Goal: Information Seeking & Learning: Learn about a topic

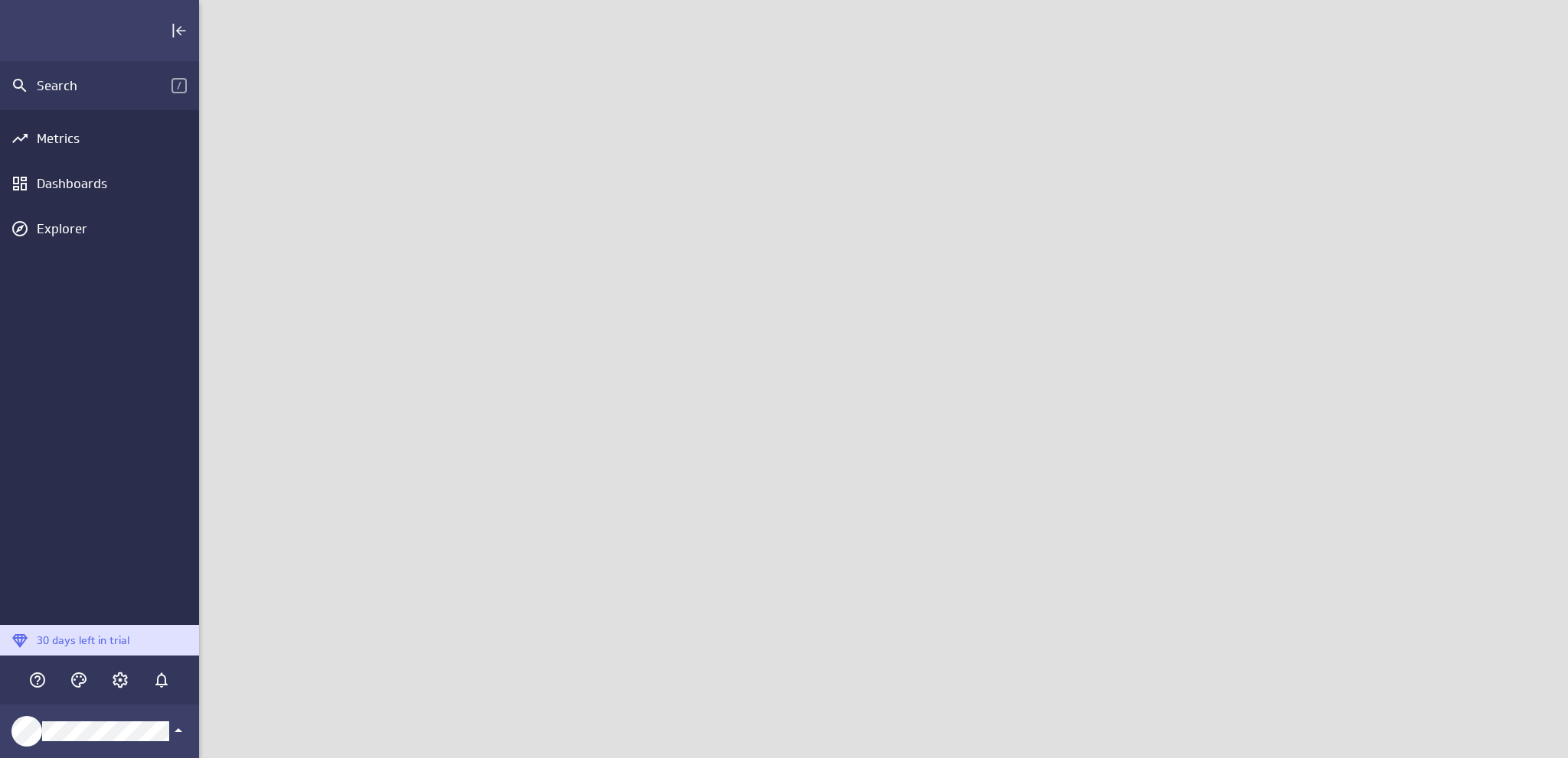
scroll to position [782, 1393]
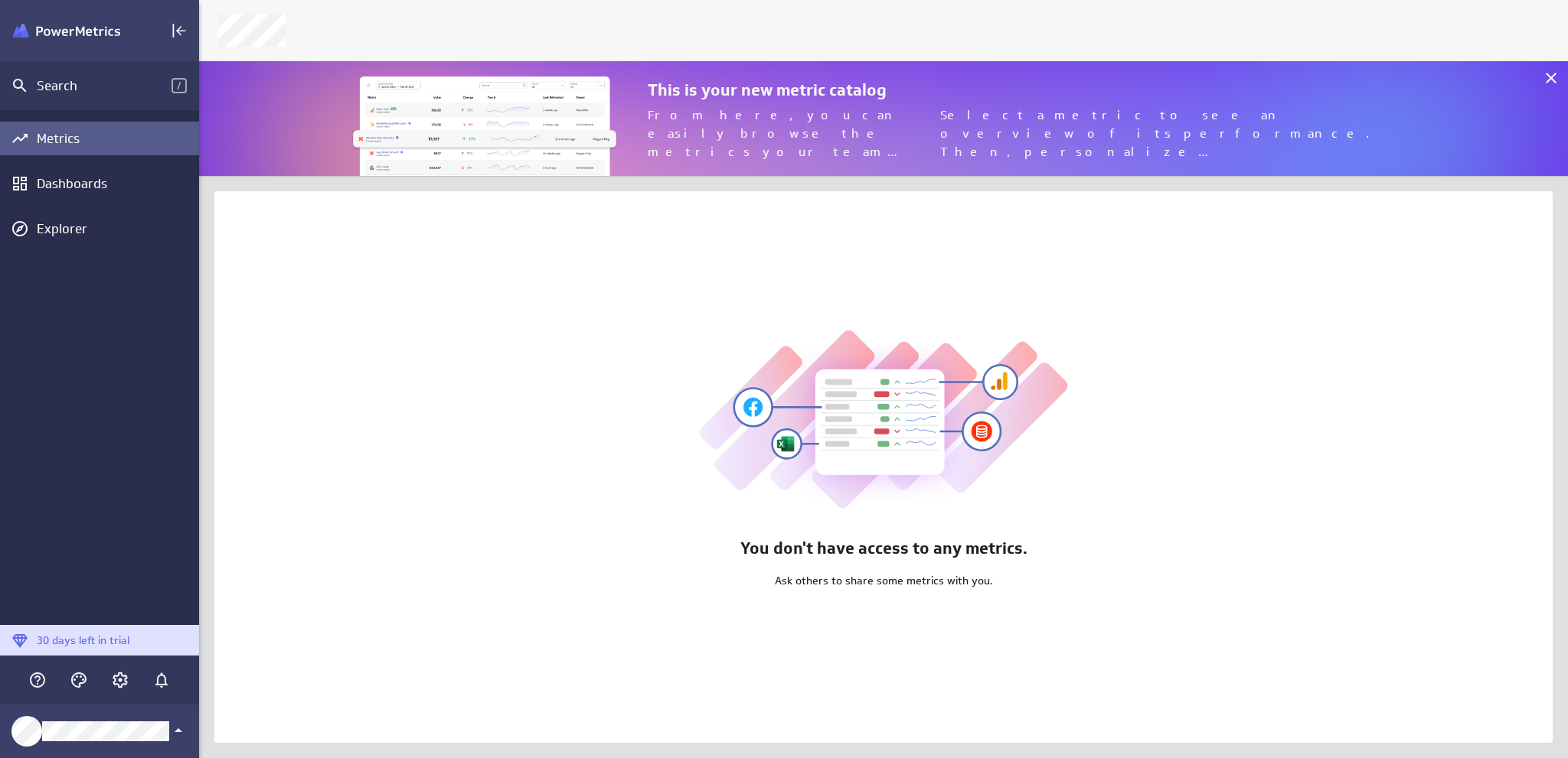
scroll to position [3206, 0]
click at [74, 185] on div "Dashboards" at bounding box center [115, 184] width 158 height 17
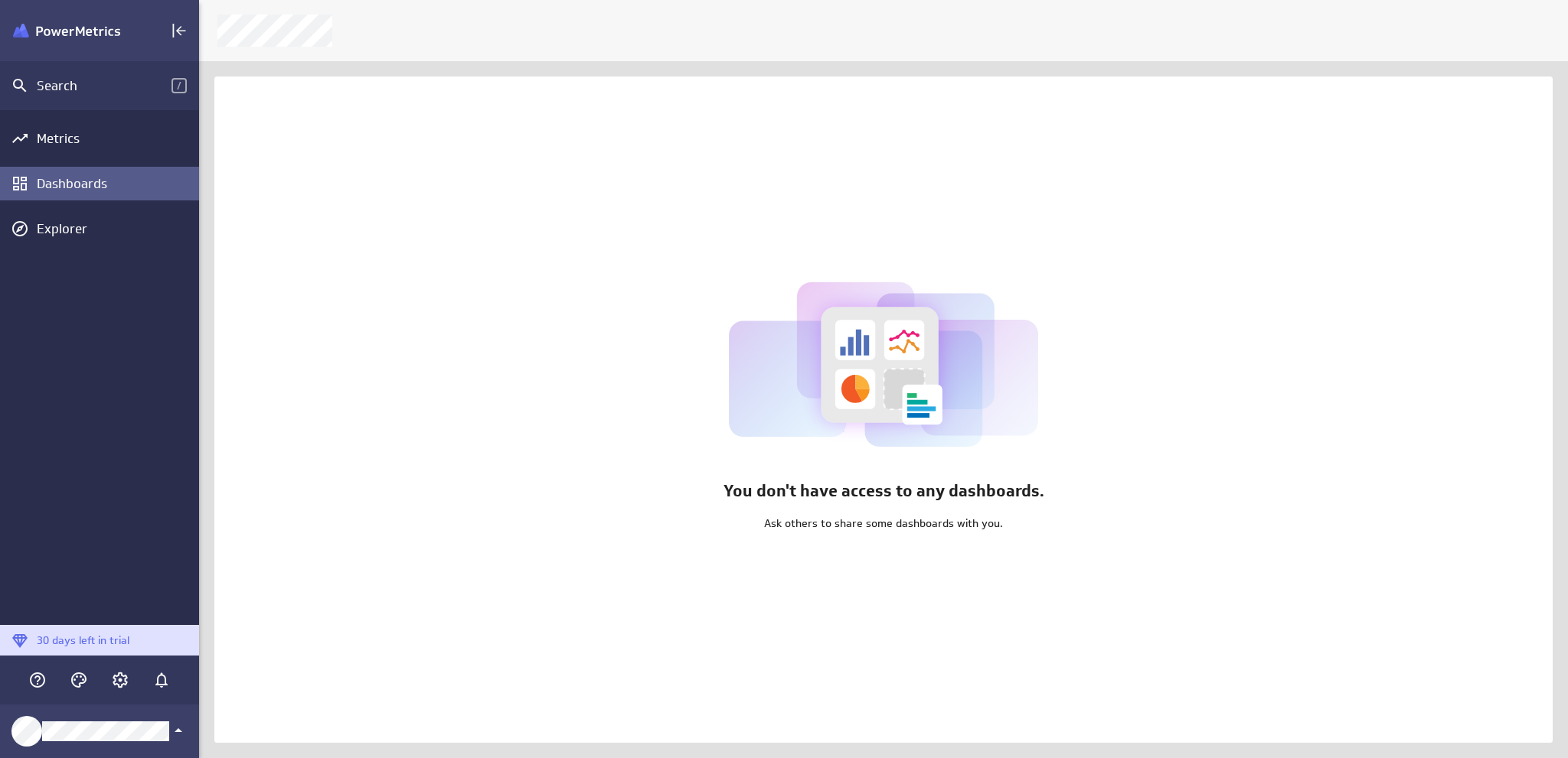
click at [58, 137] on div "Metrics" at bounding box center [115, 138] width 158 height 17
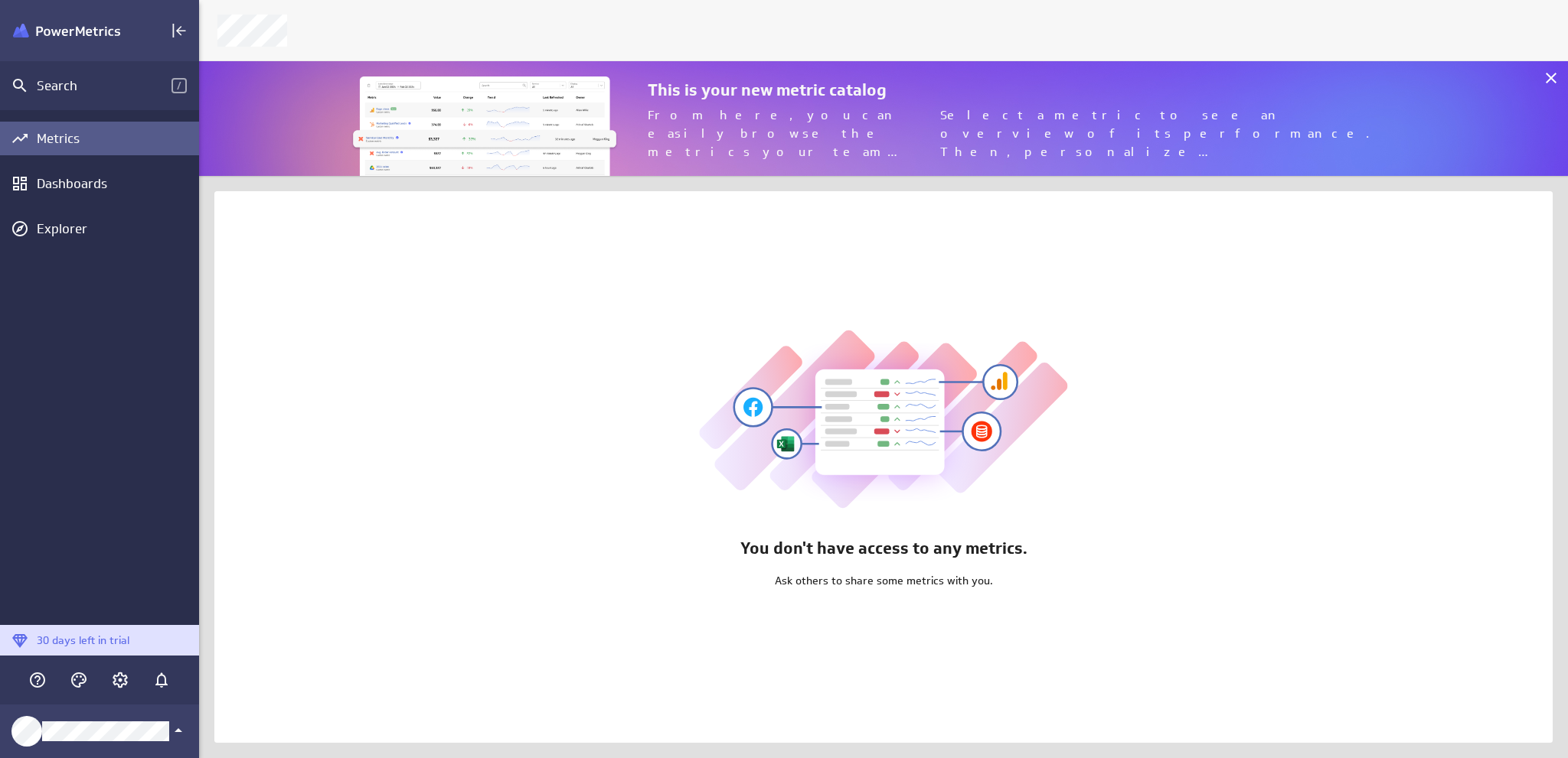
scroll to position [138, 1393]
click at [358, 244] on div "You don't have access to any metrics. Ask others to share some metrics with you." at bounding box center [883, 467] width 1338 height 551
click at [575, 393] on div "You don't have access to any metrics. Ask others to share some metrics with you." at bounding box center [883, 467] width 1338 height 551
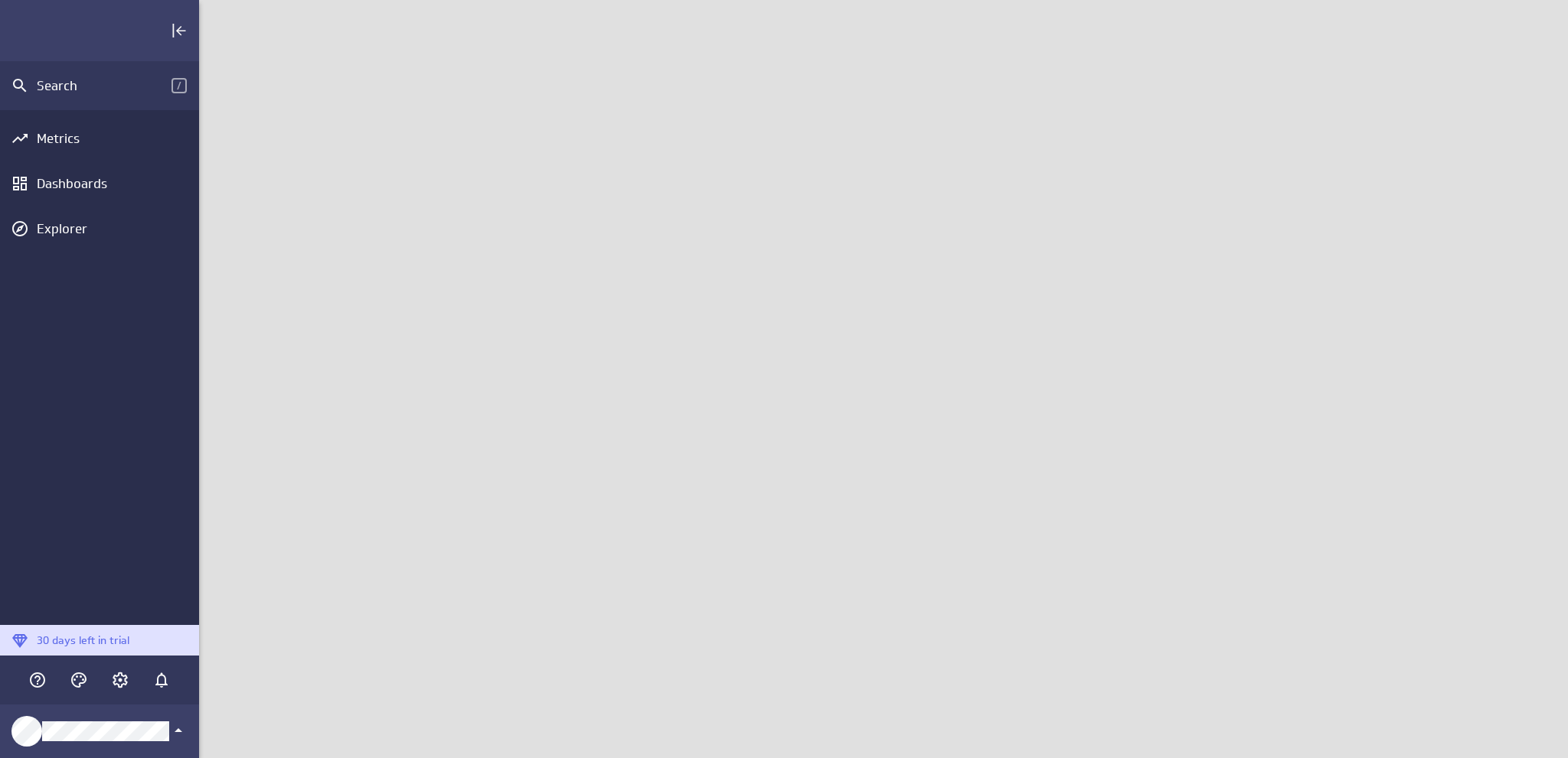
scroll to position [782, 1393]
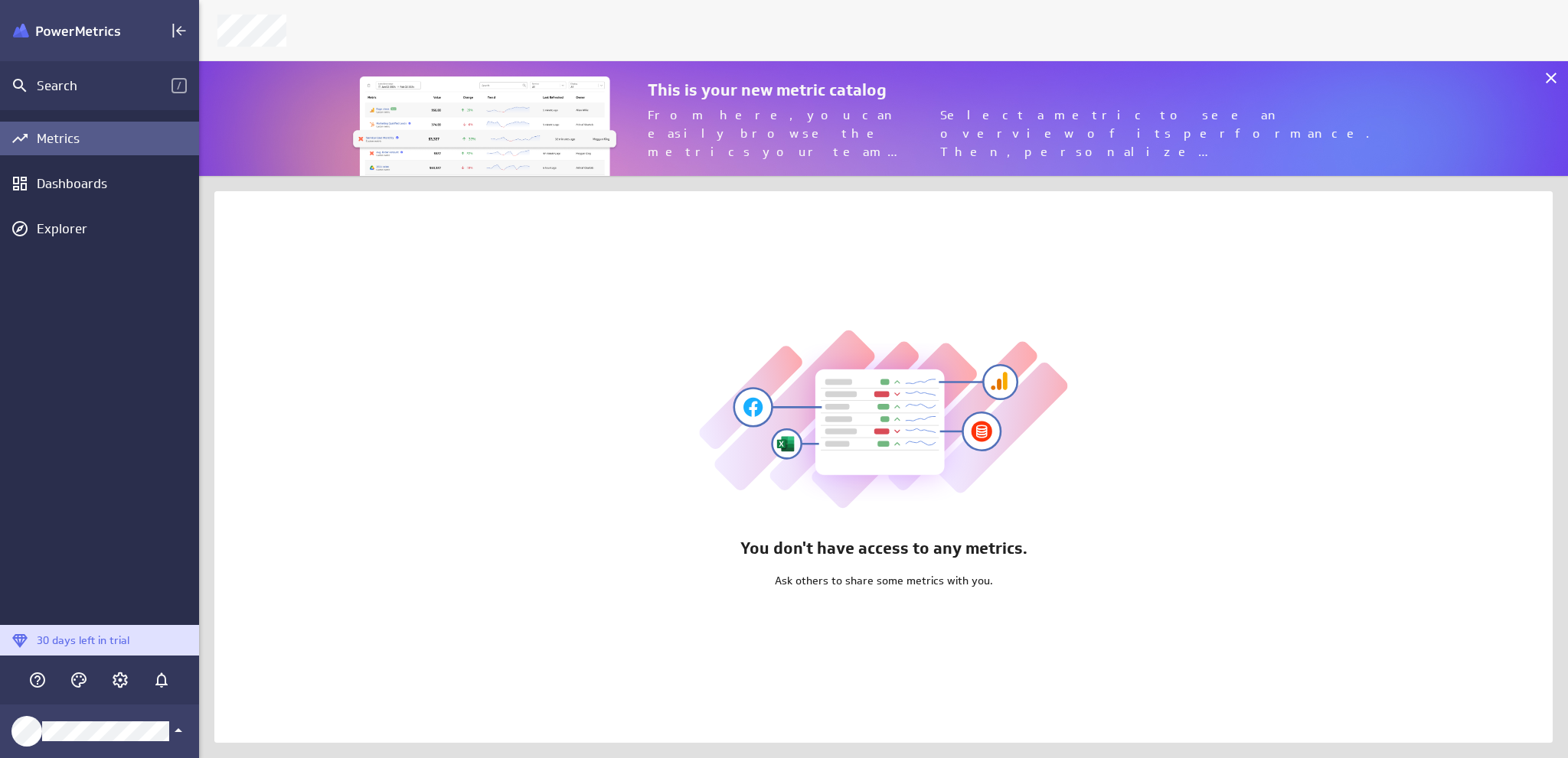
scroll to position [3206, 0]
click at [1555, 79] on icon at bounding box center [1550, 78] width 18 height 18
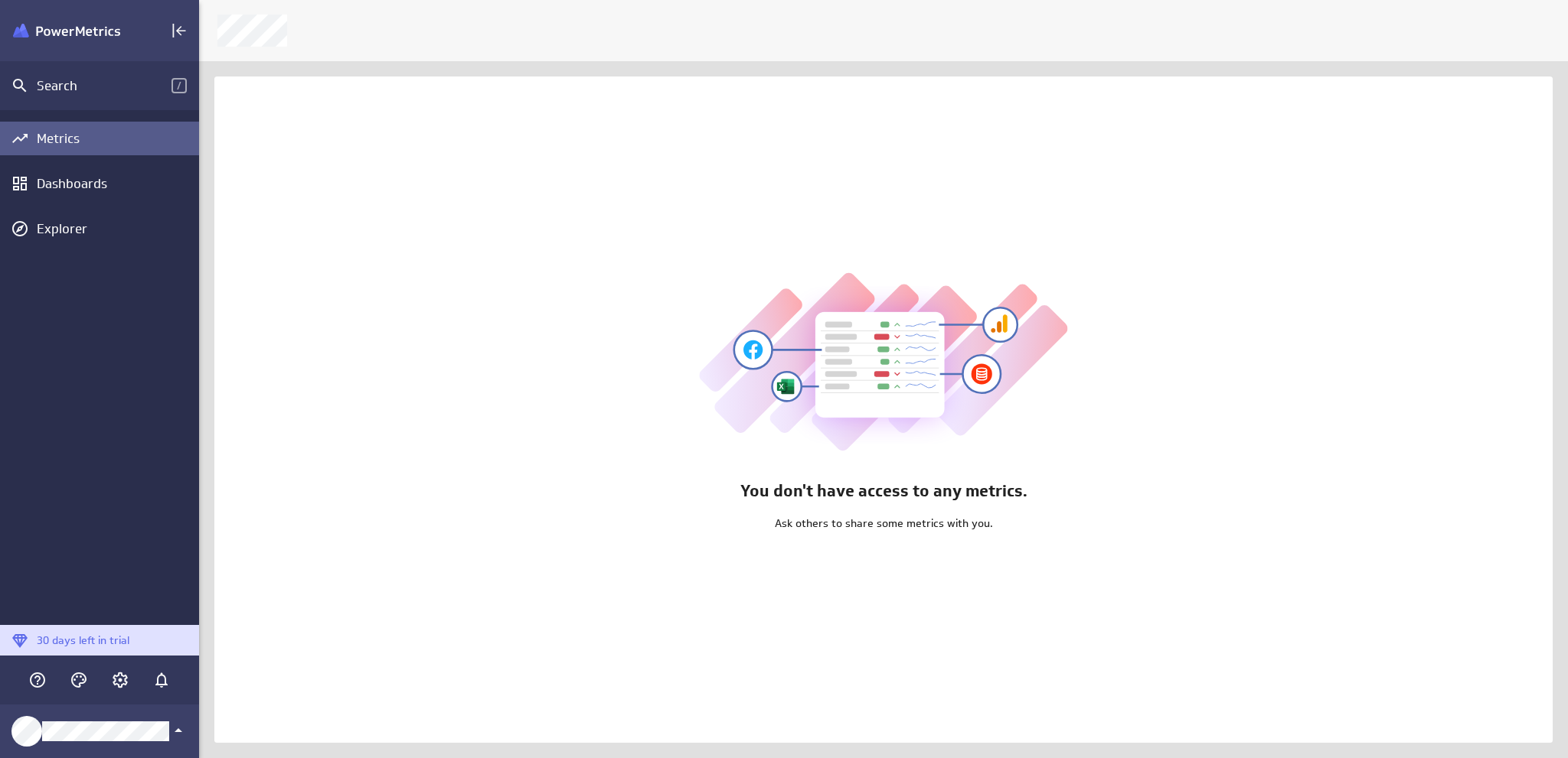
click at [61, 135] on div "Metrics" at bounding box center [115, 138] width 158 height 17
click at [52, 179] on div "Dashboards" at bounding box center [115, 184] width 158 height 17
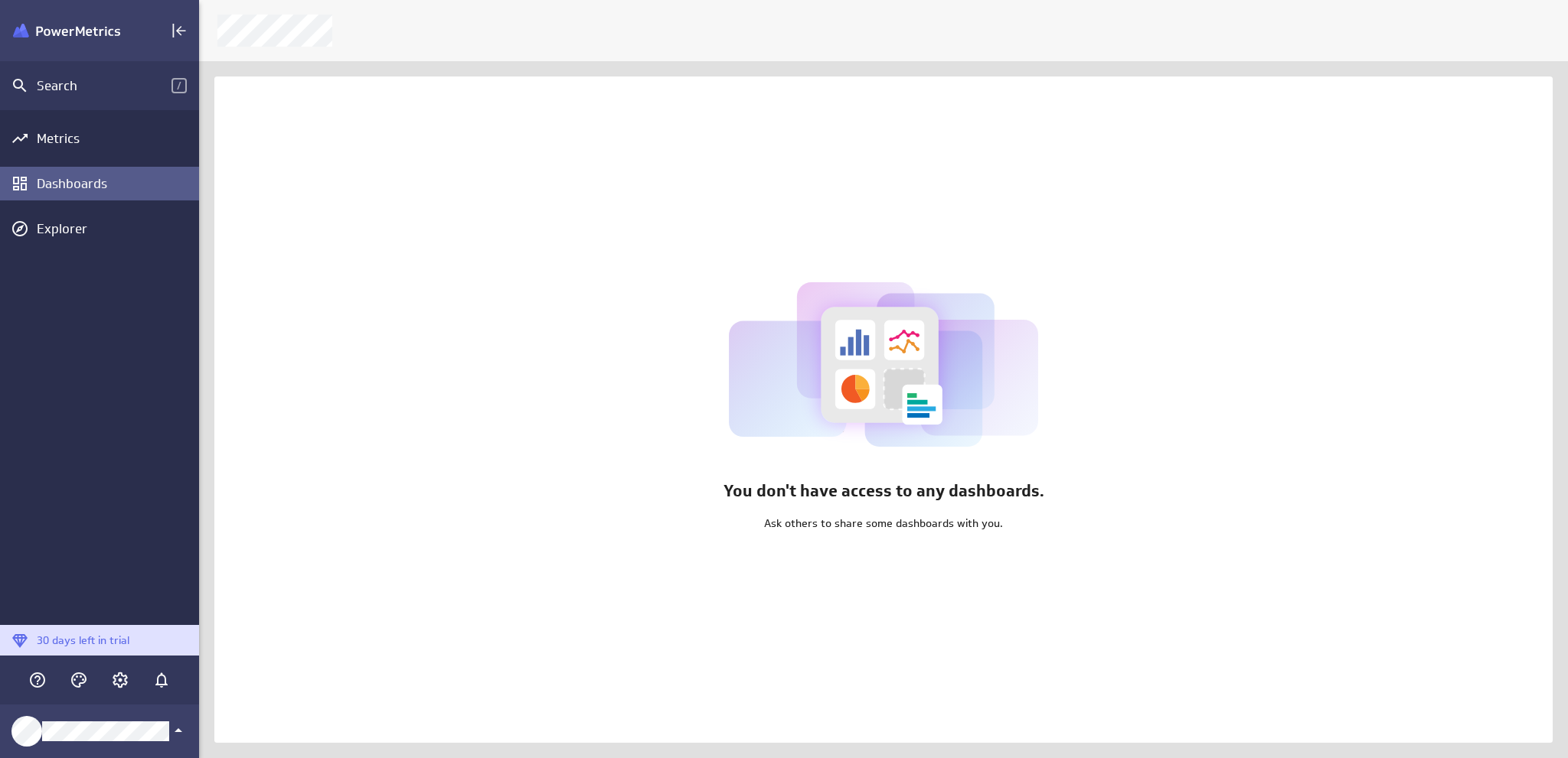
click at [56, 220] on div "Explorer" at bounding box center [115, 229] width 158 height 17
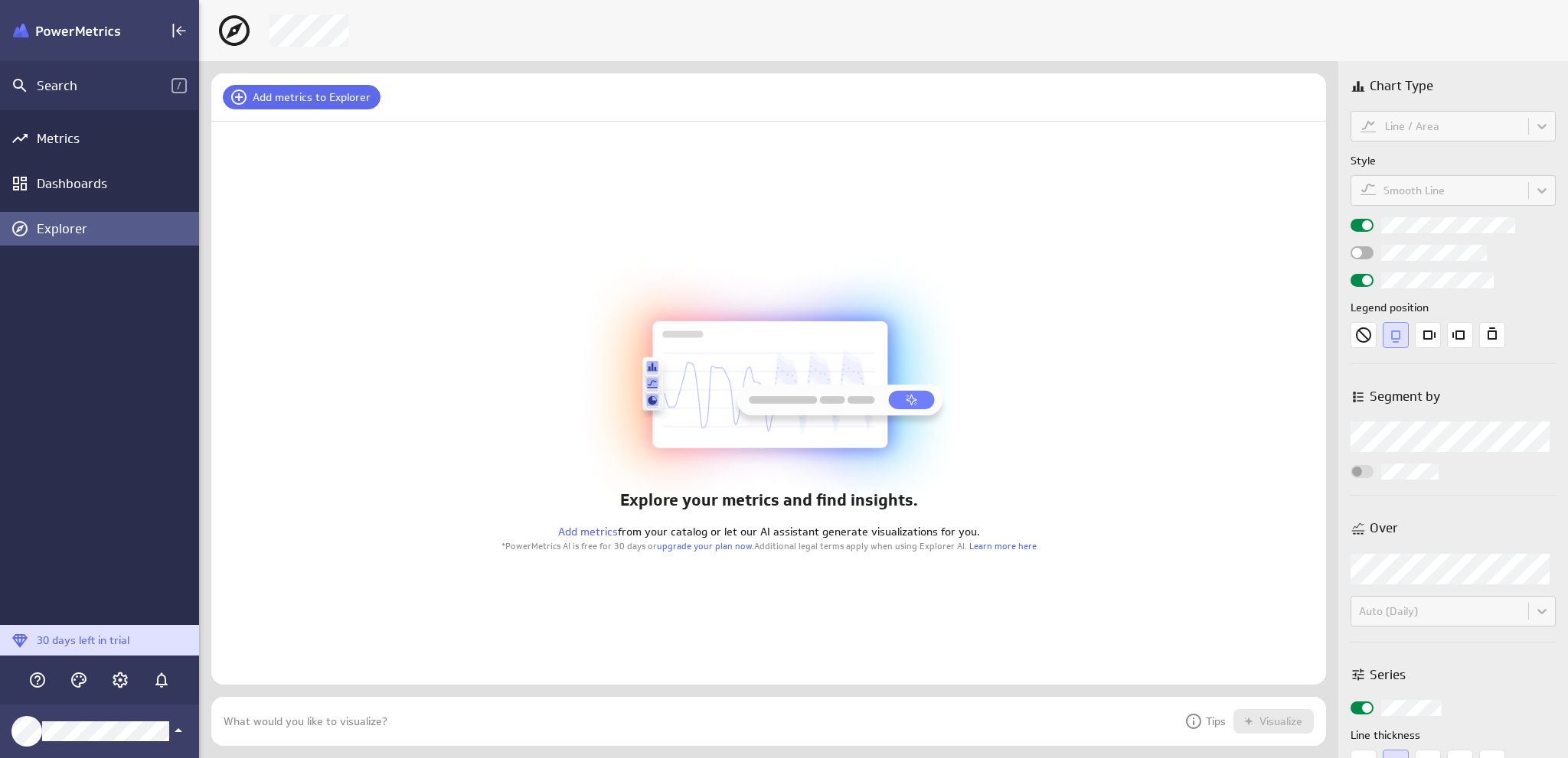
scroll to position [73, 1138]
click at [289, 93] on span "Add metrics to Explorer" at bounding box center [311, 97] width 118 height 14
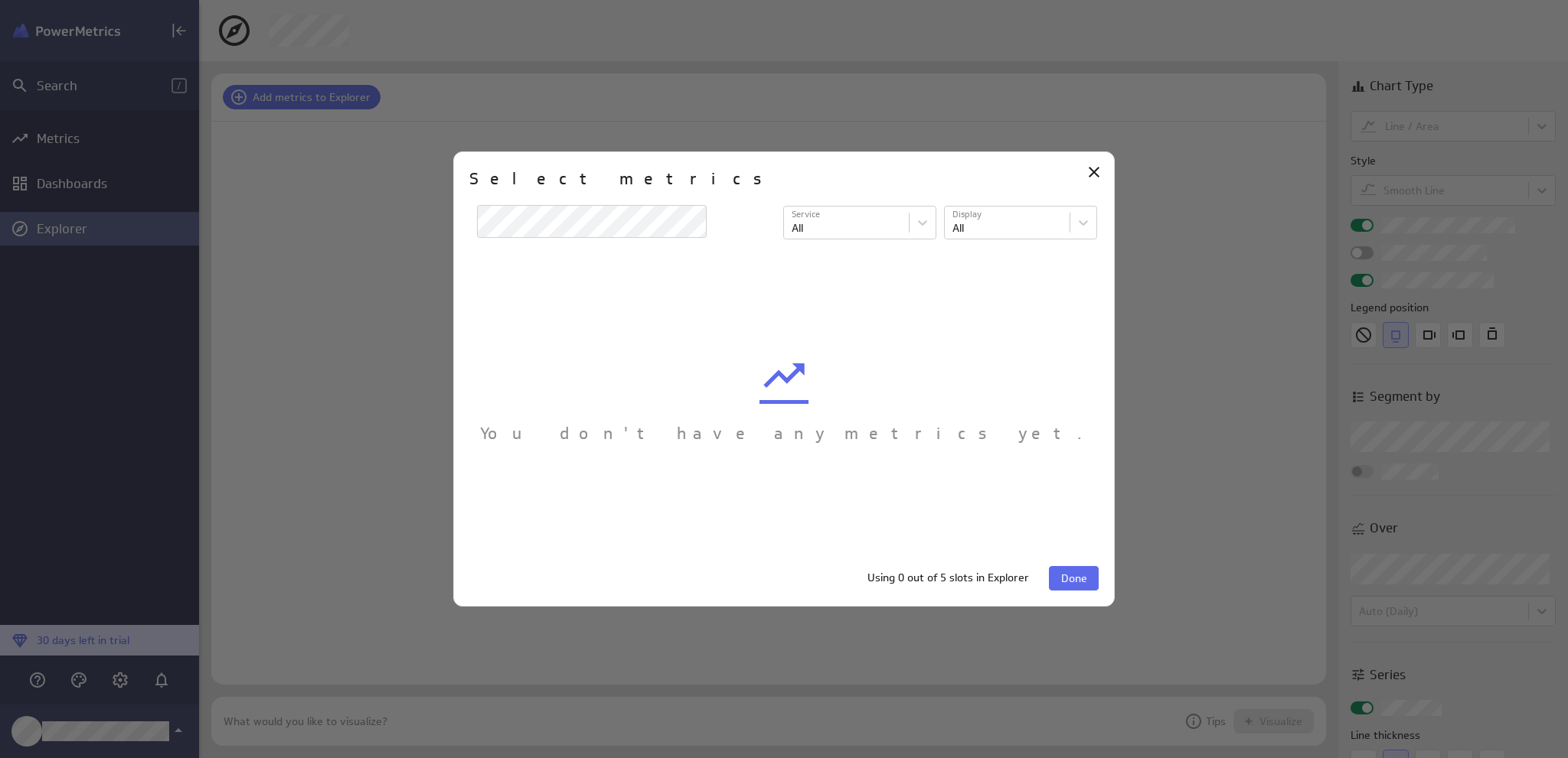
click at [1087, 167] on icon "Close" at bounding box center [1093, 172] width 18 height 18
